Goal: Task Accomplishment & Management: Manage account settings

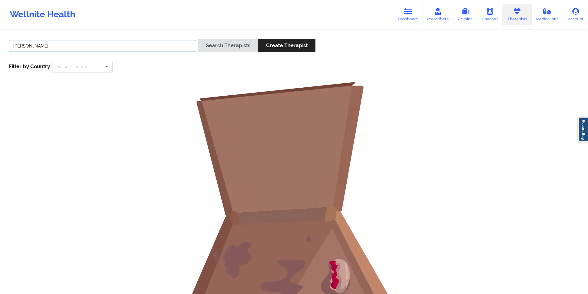
click at [107, 46] on input "[PERSON_NAME]" at bounding box center [102, 46] width 187 height 12
paste input "[PERSON_NAME]"
click at [243, 46] on button "Search Therapists" at bounding box center [228, 45] width 60 height 13
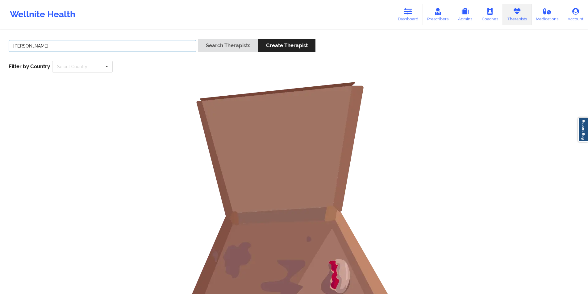
click at [51, 46] on input "[PERSON_NAME]" at bounding box center [102, 46] width 187 height 12
type input "J"
type input "bloom"
click at [213, 49] on button "Search Therapists" at bounding box center [228, 45] width 60 height 13
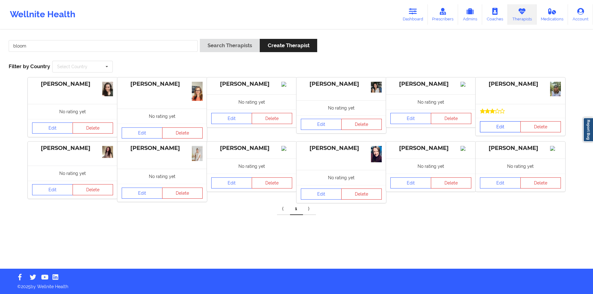
click at [508, 128] on link "Edit" at bounding box center [500, 126] width 41 height 11
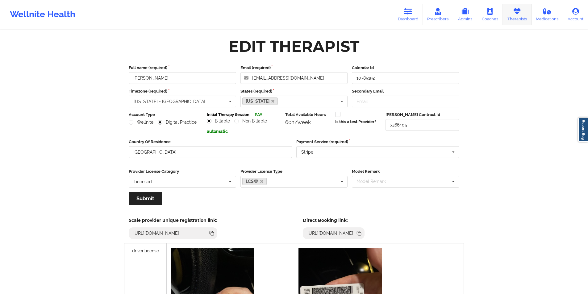
click at [521, 18] on link "Therapists" at bounding box center [517, 14] width 29 height 20
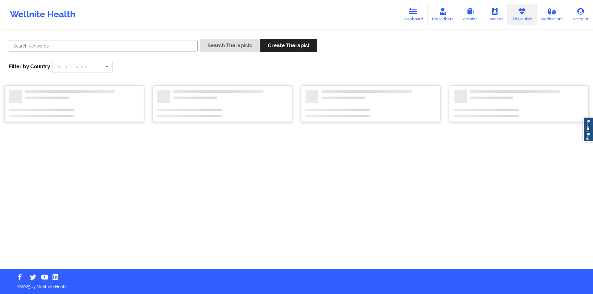
click at [131, 42] on input "text" at bounding box center [103, 46] width 189 height 12
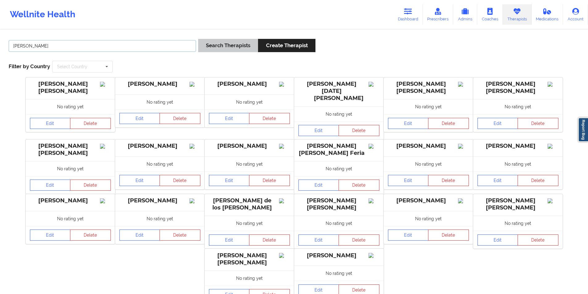
type input "[PERSON_NAME]"
click at [226, 47] on button "Search Therapists" at bounding box center [228, 45] width 60 height 13
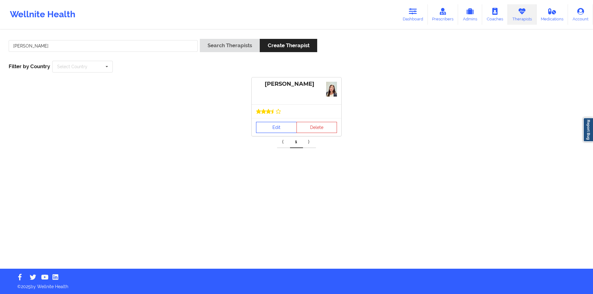
click at [275, 125] on link "Edit" at bounding box center [276, 127] width 41 height 11
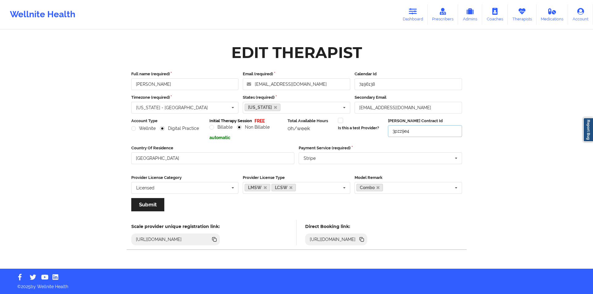
drag, startPoint x: 416, startPoint y: 129, endPoint x: 391, endPoint y: 132, distance: 24.9
click at [391, 132] on input "3pzz9e4" at bounding box center [425, 131] width 74 height 12
paste input "wvex6q"
type input "3wvex6q"
click at [153, 203] on button "Submit" at bounding box center [147, 204] width 33 height 13
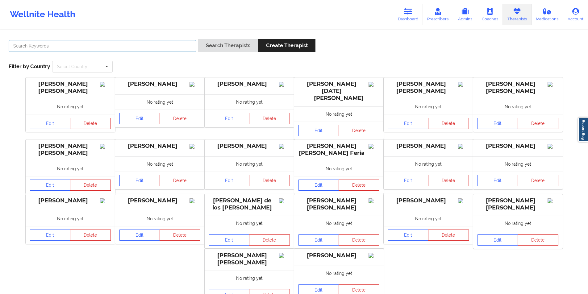
click at [176, 42] on input "text" at bounding box center [102, 46] width 187 height 12
paste input "[PERSON_NAME]"
click at [239, 46] on button "Search Therapists" at bounding box center [228, 45] width 60 height 13
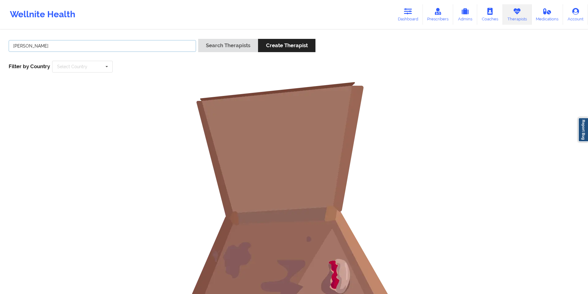
click at [49, 48] on input "[PERSON_NAME]" at bounding box center [102, 46] width 187 height 12
click at [214, 46] on button "Search Therapists" at bounding box center [228, 45] width 60 height 13
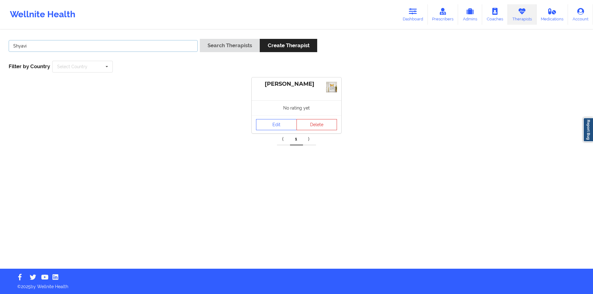
click at [102, 45] on input "Shyavi" at bounding box center [103, 46] width 189 height 12
paste input "[PERSON_NAME]"
type input "[PERSON_NAME]"
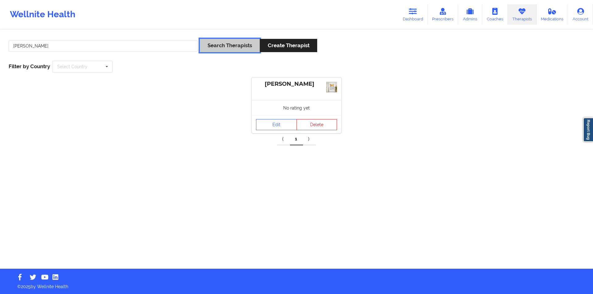
click at [228, 46] on button "Search Therapists" at bounding box center [230, 45] width 60 height 13
click at [280, 123] on link "Edit" at bounding box center [276, 123] width 41 height 11
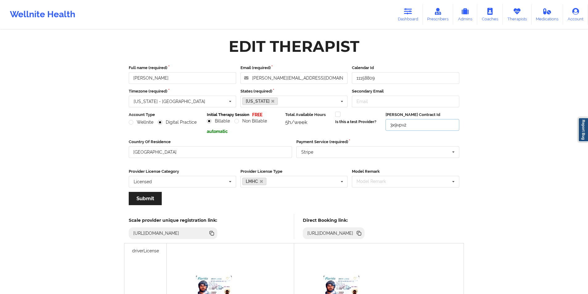
click at [412, 125] on input "3x9vpv2" at bounding box center [423, 125] width 74 height 12
paste input "n77rxp"
type input "3n77rxp"
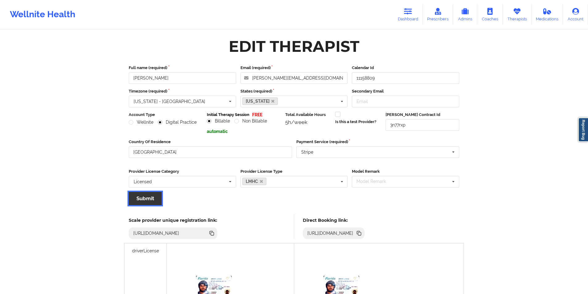
click at [149, 199] on button "Submit" at bounding box center [145, 198] width 33 height 13
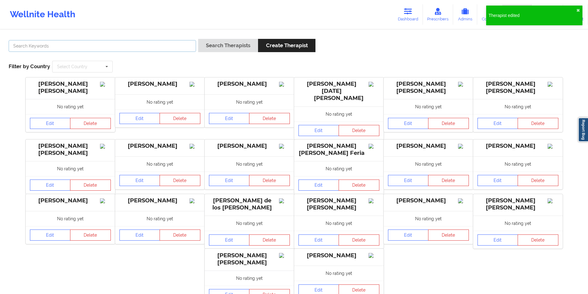
click at [134, 46] on input "text" at bounding box center [102, 46] width 187 height 12
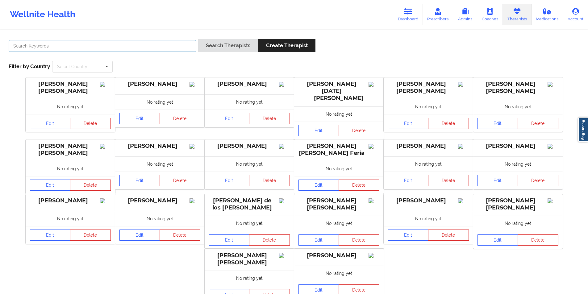
paste input "[PERSON_NAME]"
type input "[PERSON_NAME]"
click at [232, 44] on button "Search Therapists" at bounding box center [228, 45] width 60 height 13
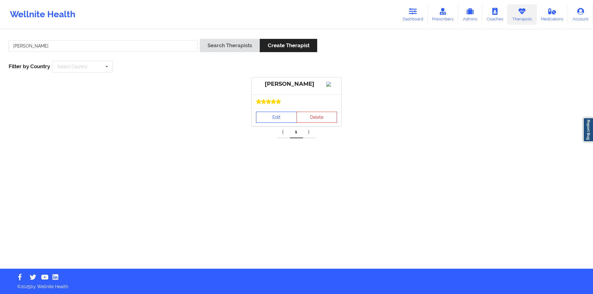
click at [280, 122] on link "Edit" at bounding box center [276, 117] width 41 height 11
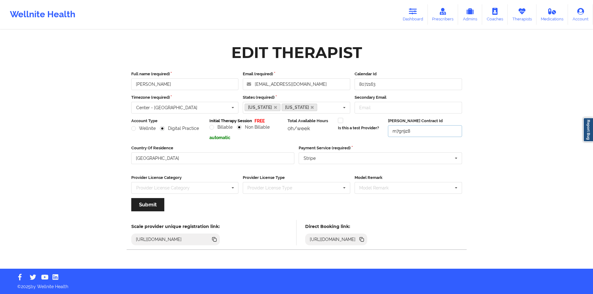
click at [419, 132] on input "m7gr9z8" at bounding box center [425, 131] width 74 height 12
paste input "[PERSON_NAME]"
click at [431, 128] on input "[PERSON_NAME]" at bounding box center [425, 131] width 74 height 12
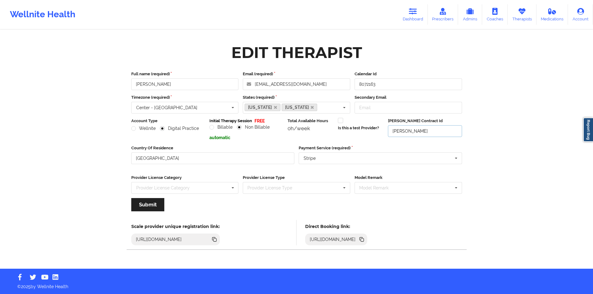
click at [431, 128] on input "[PERSON_NAME]" at bounding box center [425, 131] width 74 height 12
paste input "m2rprgw"
type input "m2rprgw"
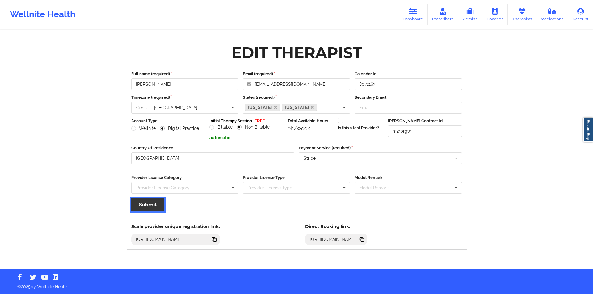
click at [150, 206] on button "Submit" at bounding box center [147, 204] width 33 height 13
